Goal: Task Accomplishment & Management: Use online tool/utility

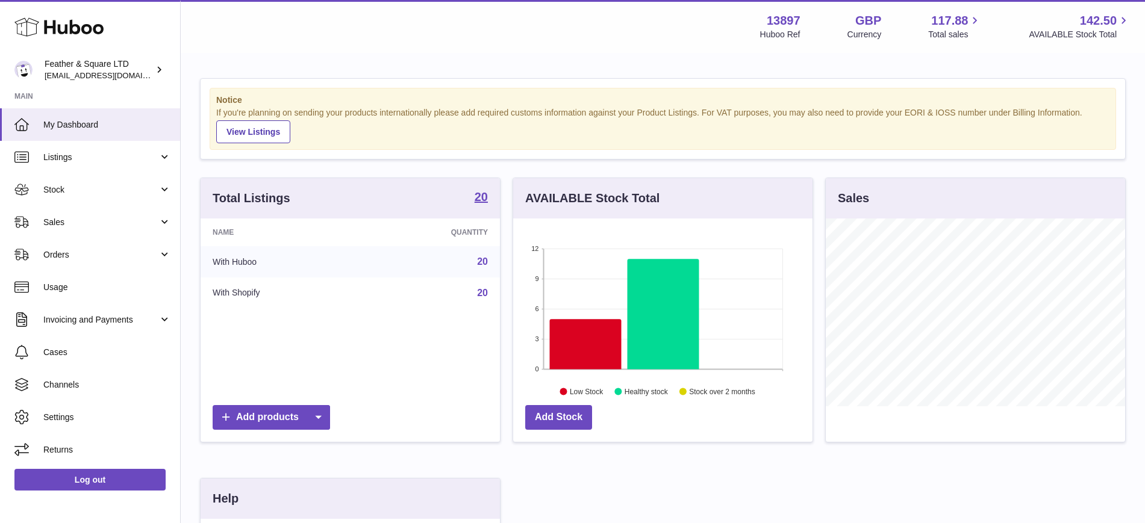
click at [56, 222] on span "Sales" at bounding box center [100, 222] width 115 height 11
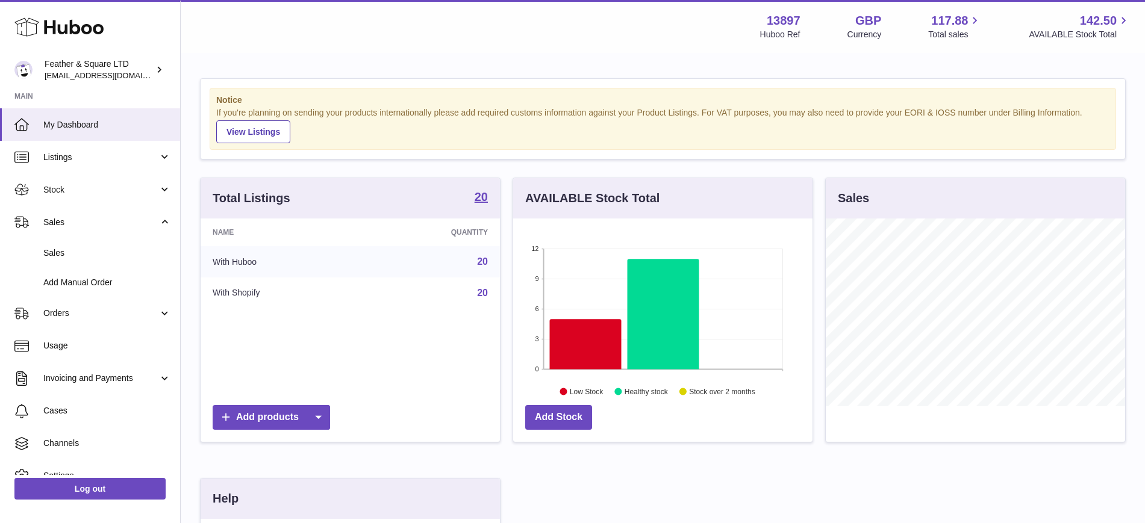
click at [79, 262] on link "Sales" at bounding box center [90, 253] width 180 height 30
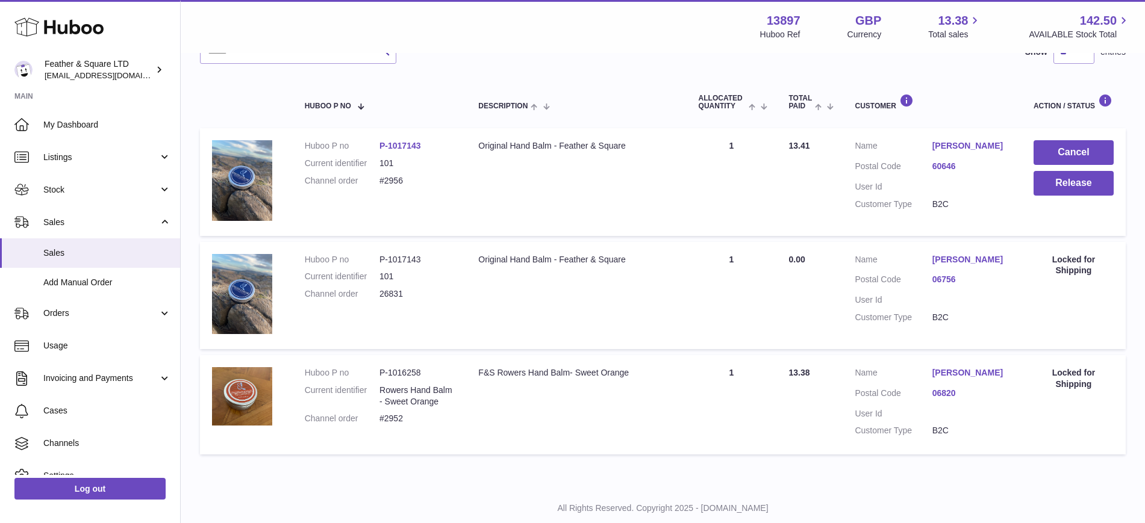
scroll to position [173, 0]
click at [1060, 181] on button "Release" at bounding box center [1073, 184] width 80 height 25
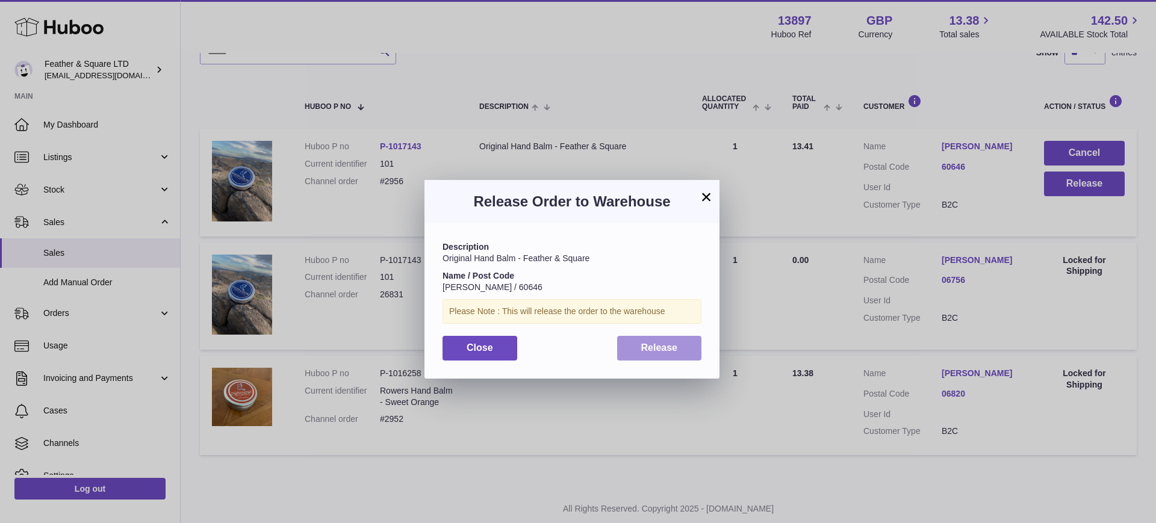
click at [661, 349] on span "Release" at bounding box center [659, 348] width 37 height 10
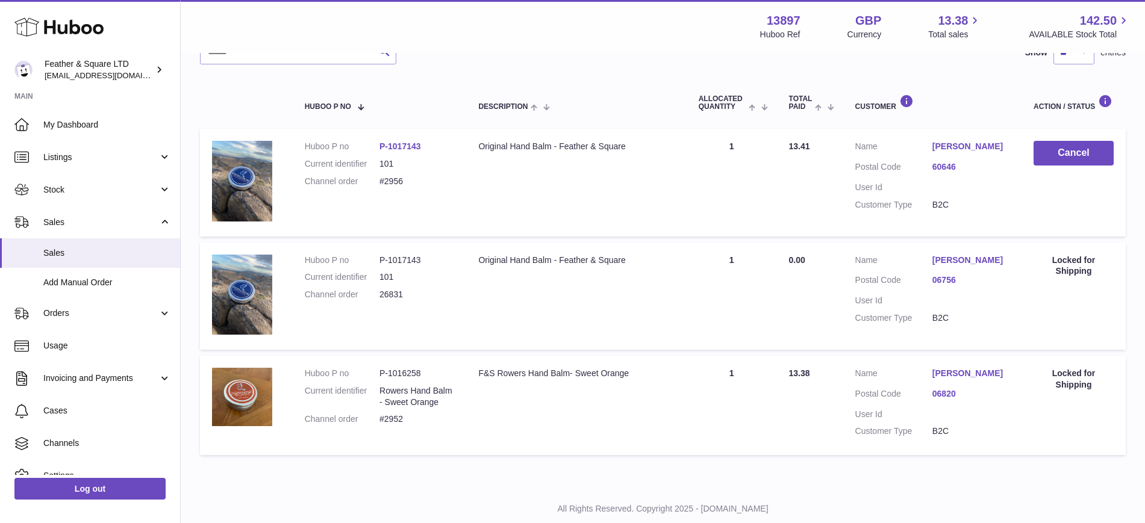
scroll to position [0, 0]
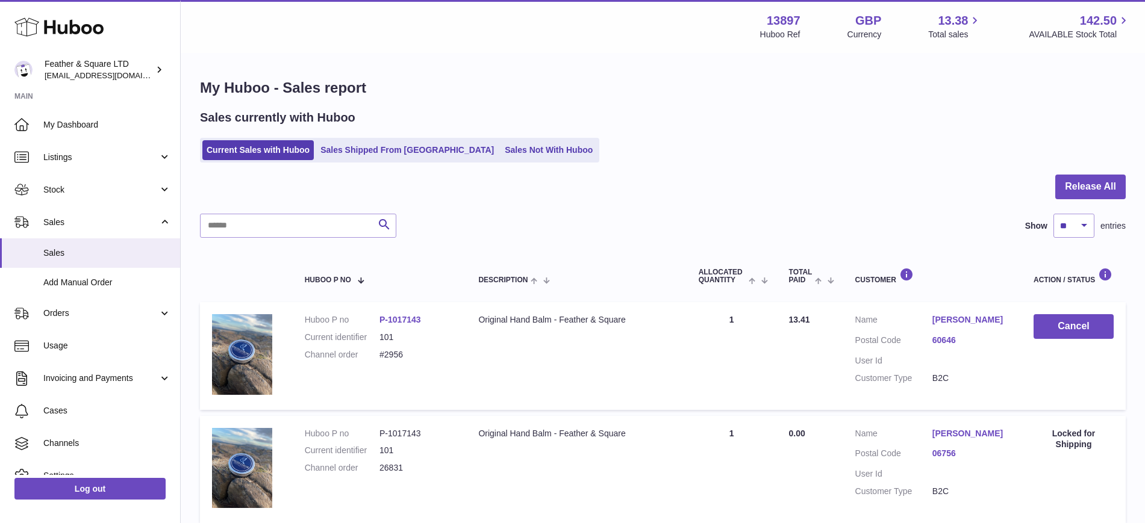
click at [347, 155] on link "Sales Shipped From [GEOGRAPHIC_DATA]" at bounding box center [407, 150] width 182 height 20
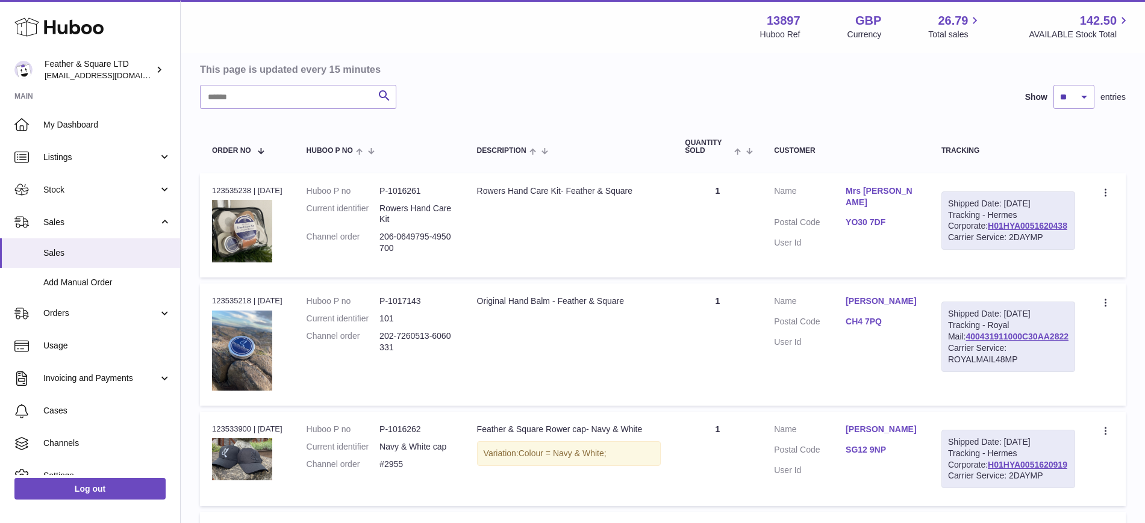
scroll to position [114, 0]
drag, startPoint x: 1051, startPoint y: 246, endPoint x: 965, endPoint y: 244, distance: 86.1
click at [965, 244] on div "Shipped Date: [DATE] Tracking - Hermes Corporate: H01HYA0051620438 Carrier Serv…" at bounding box center [1008, 219] width 134 height 59
copy link "H01HYA0051620438"
click at [822, 382] on td "Customer Name [PERSON_NAME] Postal Code CH4 7PQ User Id" at bounding box center [845, 343] width 167 height 122
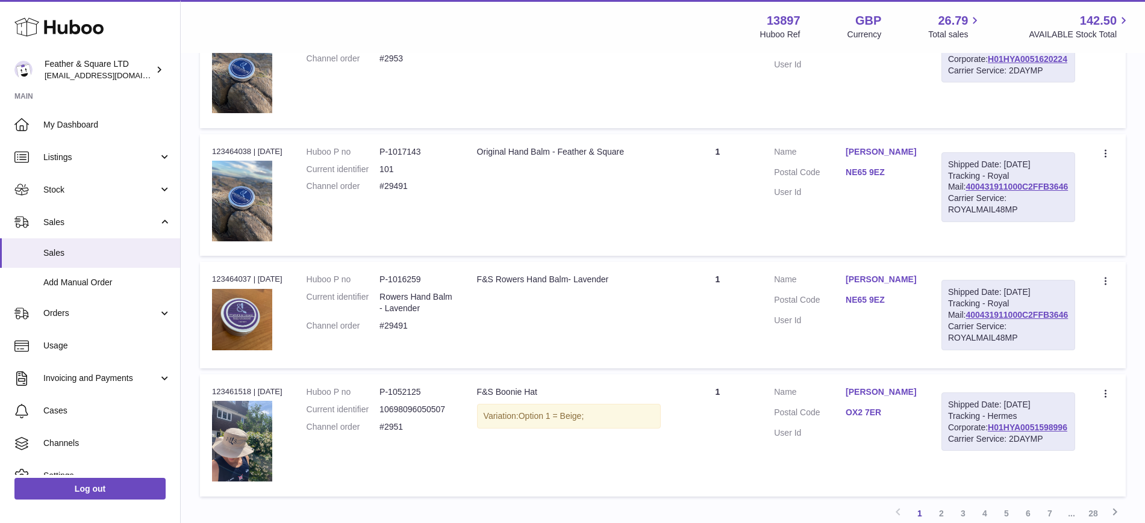
scroll to position [1151, 0]
